Goal: Task Accomplishment & Management: Manage account settings

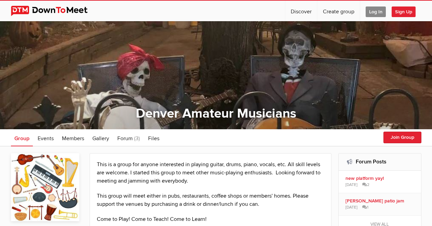
click at [81, 11] on img at bounding box center [54, 11] width 87 height 10
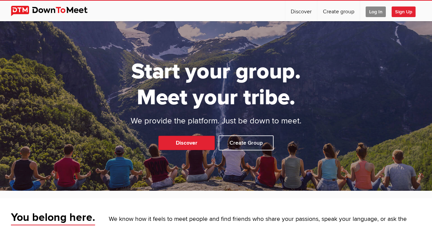
click at [377, 10] on span "Log In" at bounding box center [376, 12] width 20 height 11
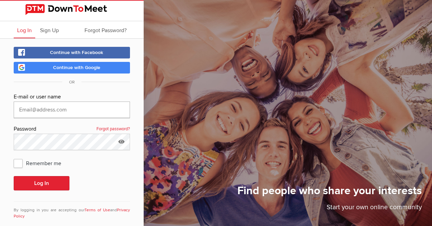
click at [53, 106] on input "text" at bounding box center [72, 110] width 116 height 16
type input "[EMAIL_ADDRESS][DOMAIN_NAME]"
click at [23, 157] on span "Remember me" at bounding box center [41, 163] width 54 height 12
click at [14, 157] on input "Remember me" at bounding box center [13, 157] width 0 height 0
checkbox input "true"
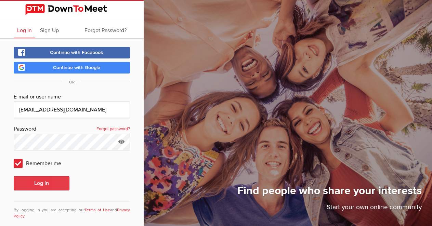
click at [41, 178] on button "Log In" at bounding box center [42, 183] width 56 height 14
